Goal: Transaction & Acquisition: Book appointment/travel/reservation

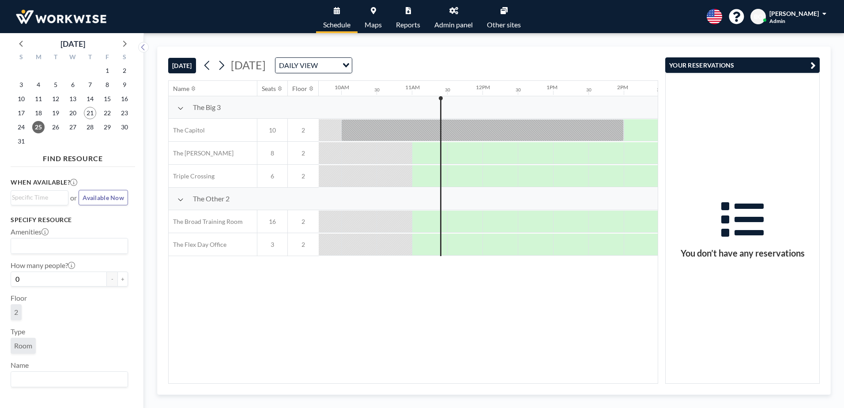
scroll to position [0, 686]
click at [452, 8] on icon at bounding box center [453, 10] width 9 height 7
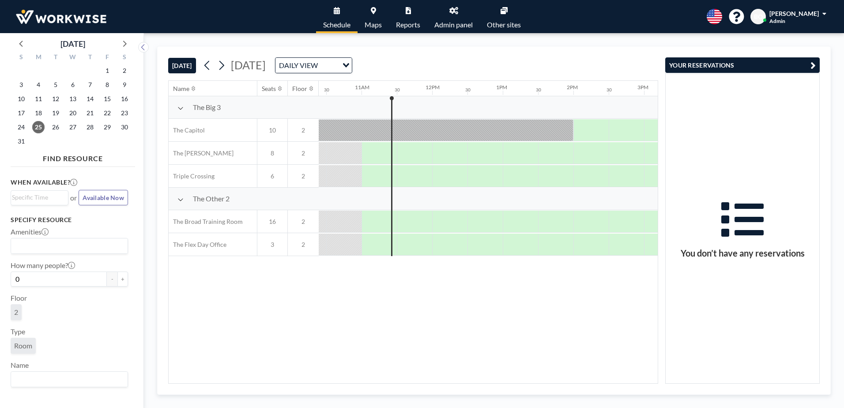
scroll to position [0, 742]
click at [71, 130] on span "27" at bounding box center [73, 127] width 12 height 12
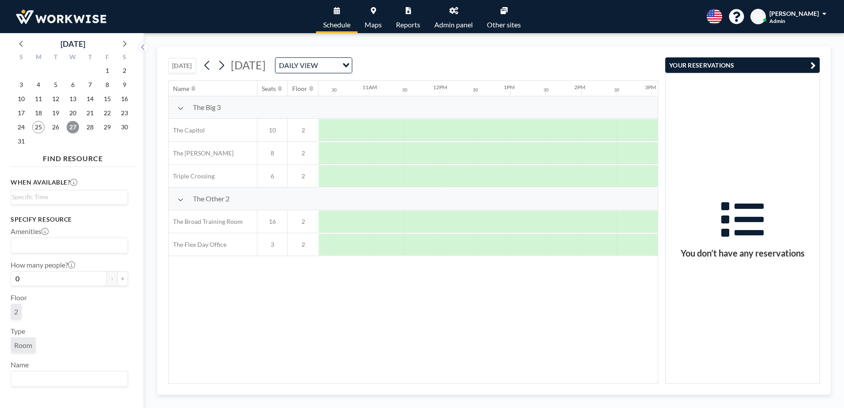
scroll to position [0, 746]
click at [429, 245] on div at bounding box center [438, 245] width 35 height 22
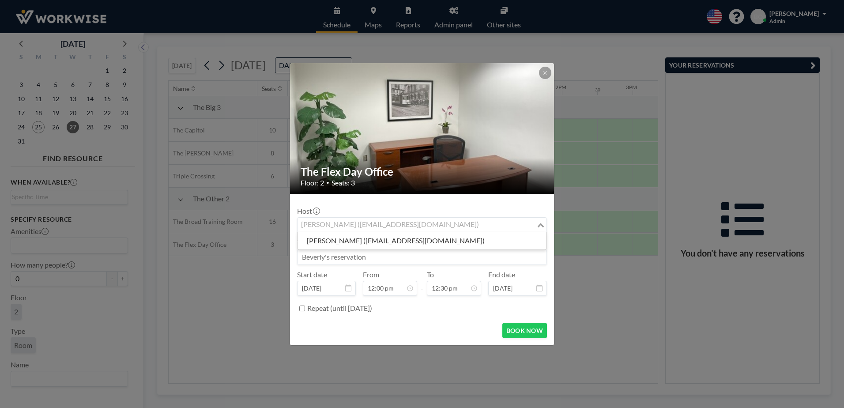
click at [435, 223] on div "Beverly Ochs (support@workwiseoffice.com)" at bounding box center [417, 224] width 239 height 13
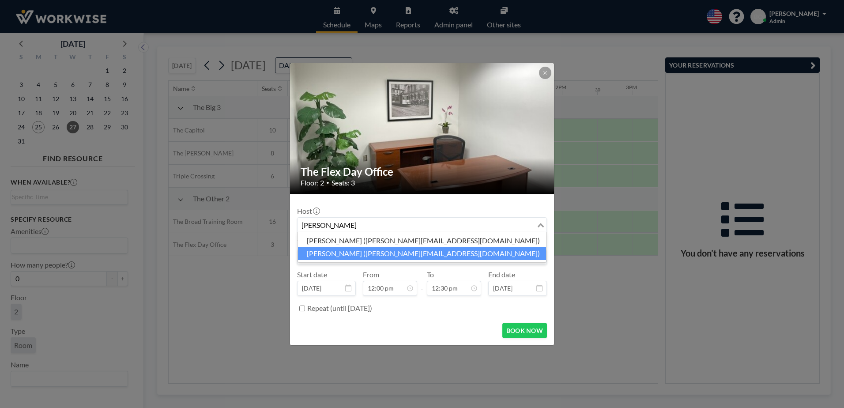
click at [377, 251] on li "Joshua Akil (j.akil@thebarberpractice.com)" at bounding box center [422, 253] width 248 height 13
type input "josh"
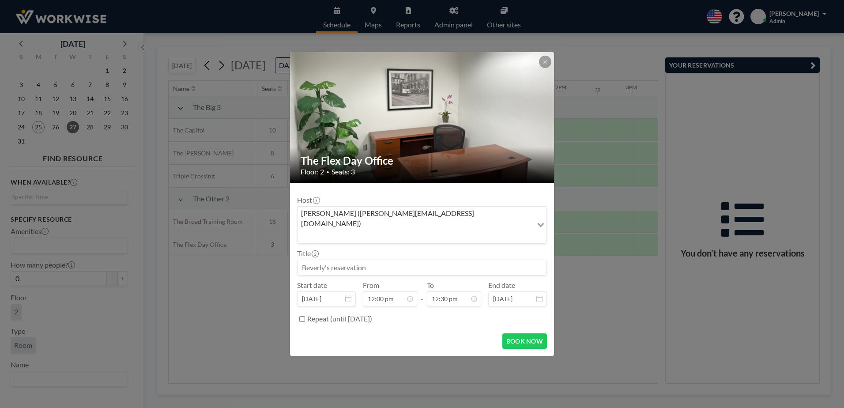
click at [370, 260] on input at bounding box center [422, 267] width 249 height 15
type input "Attorney Josh Akil"
click at [453, 291] on input "12:30 pm" at bounding box center [454, 298] width 54 height 15
click at [398, 207] on div "01:00 pm" at bounding box center [433, 215] width 103 height 16
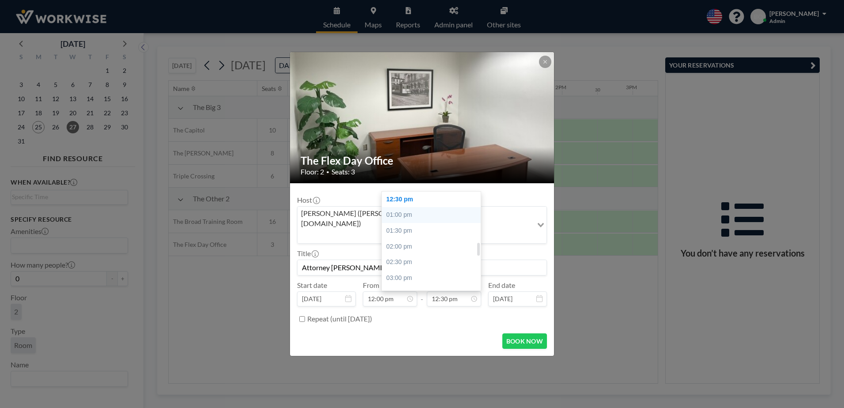
type input "01:00 pm"
click at [525, 333] on button "BOOK NOW" at bounding box center [524, 340] width 45 height 15
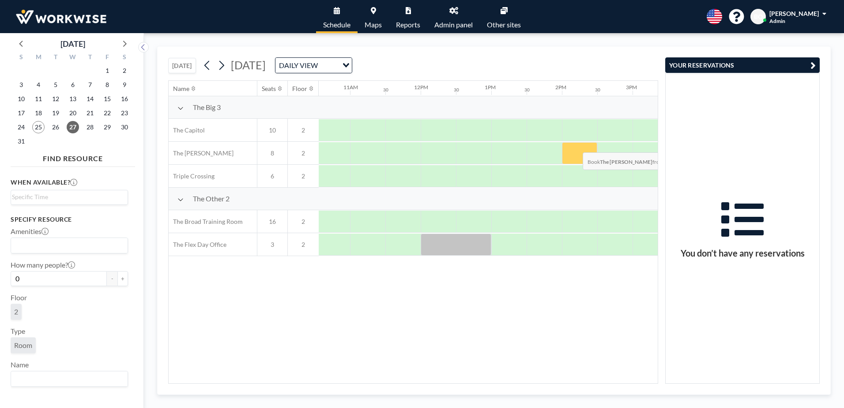
click at [576, 146] on div at bounding box center [579, 153] width 35 height 22
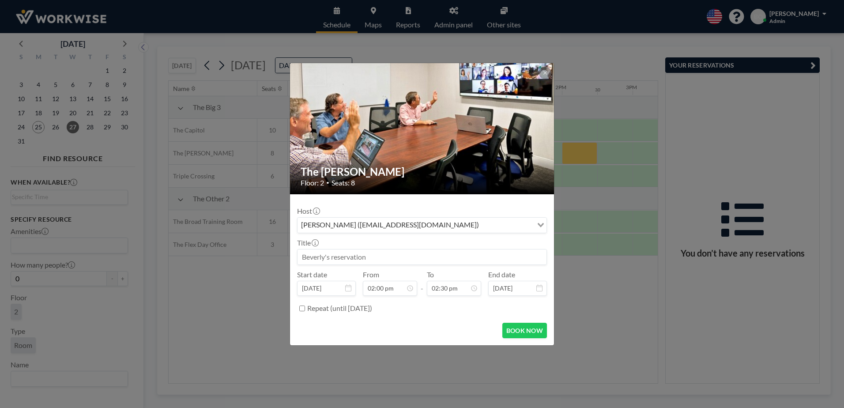
click at [371, 228] on div "Beverly Ochs (support@workwiseoffice.com)" at bounding box center [415, 224] width 235 height 13
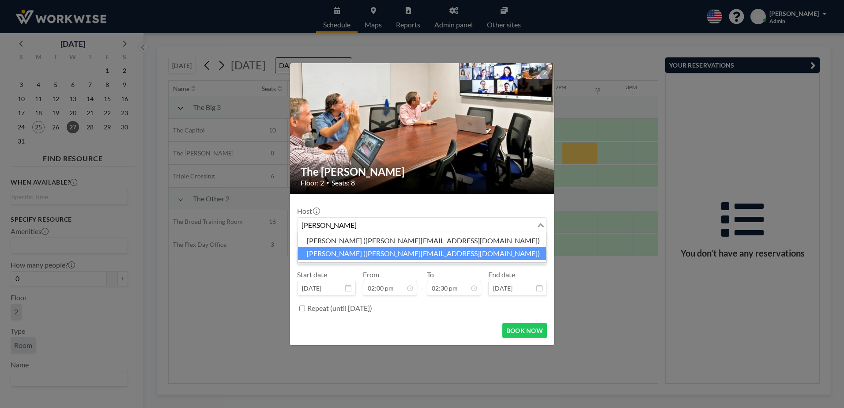
click at [364, 252] on li "Joshua Akil (j.akil@thebarberpractice.com)" at bounding box center [422, 253] width 248 height 13
type input "josh"
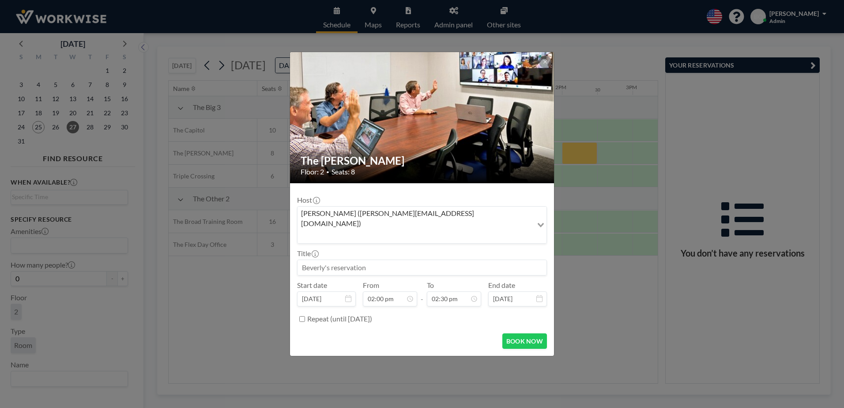
click at [364, 260] on input at bounding box center [422, 267] width 249 height 15
type input "Attorney Josh Akil"
click at [441, 291] on input "02:30 pm" at bounding box center [454, 298] width 54 height 15
click at [407, 207] on div "03:00 pm" at bounding box center [433, 215] width 103 height 16
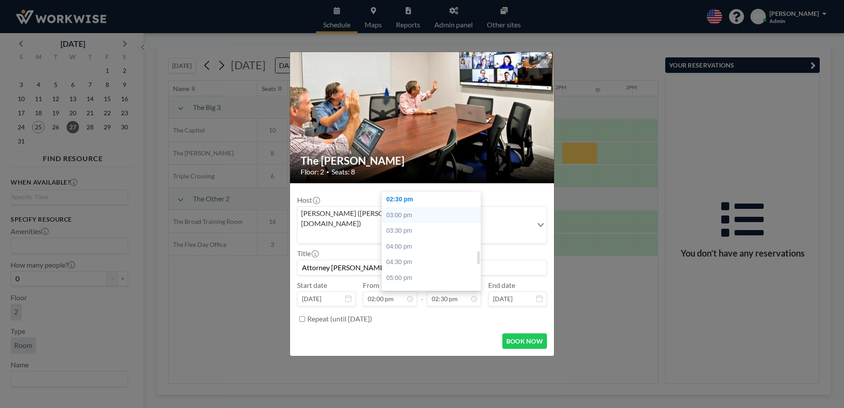
type input "03:00 pm"
click at [519, 333] on button "BOOK NOW" at bounding box center [524, 340] width 45 height 15
